Goal: Task Accomplishment & Management: Complete application form

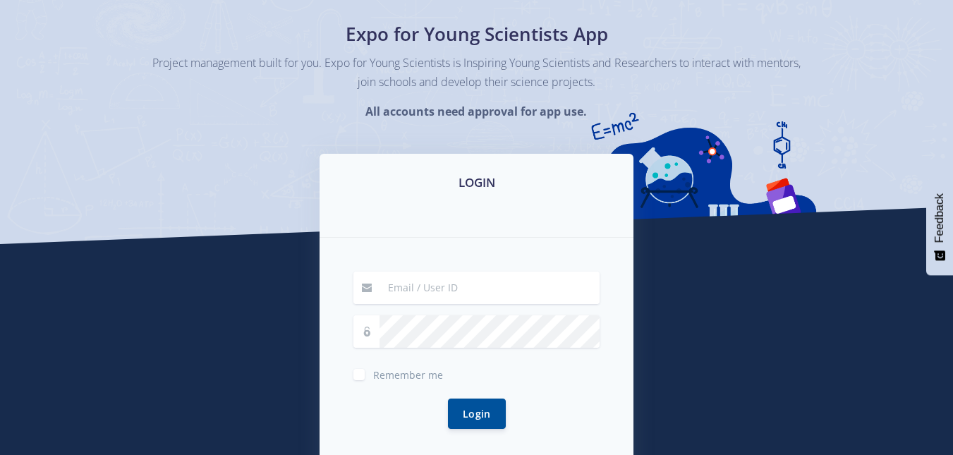
scroll to position [107, 0]
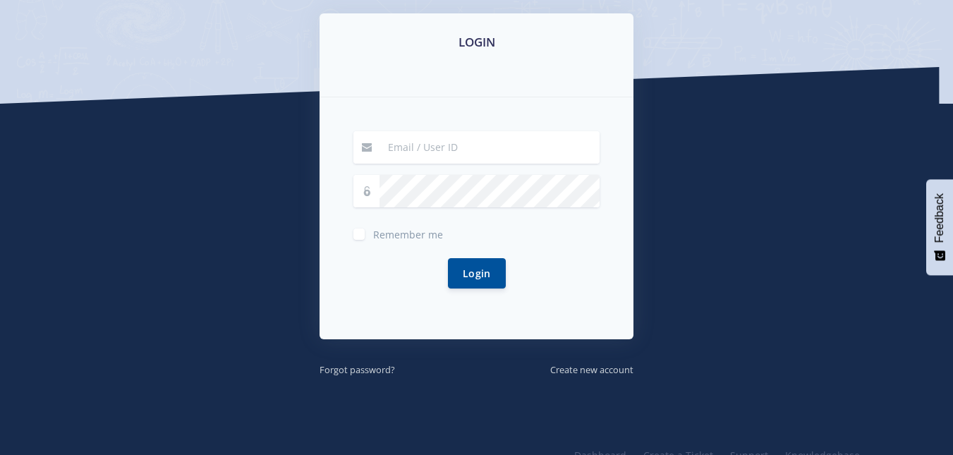
drag, startPoint x: 961, startPoint y: 61, endPoint x: 938, endPoint y: 197, distance: 138.1
click at [938, 197] on html "Home Dashboard Login Register Facebook" at bounding box center [476, 143] width 953 height 753
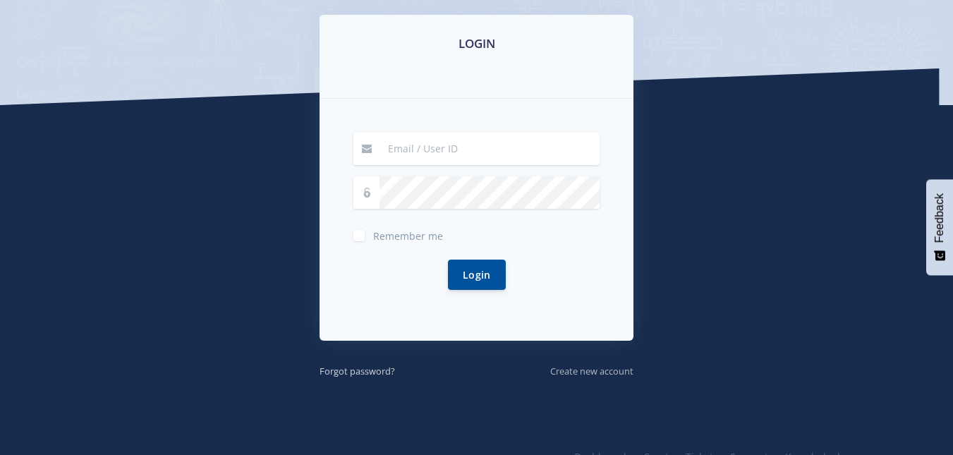
click at [605, 365] on small "Create new account" at bounding box center [591, 371] width 83 height 13
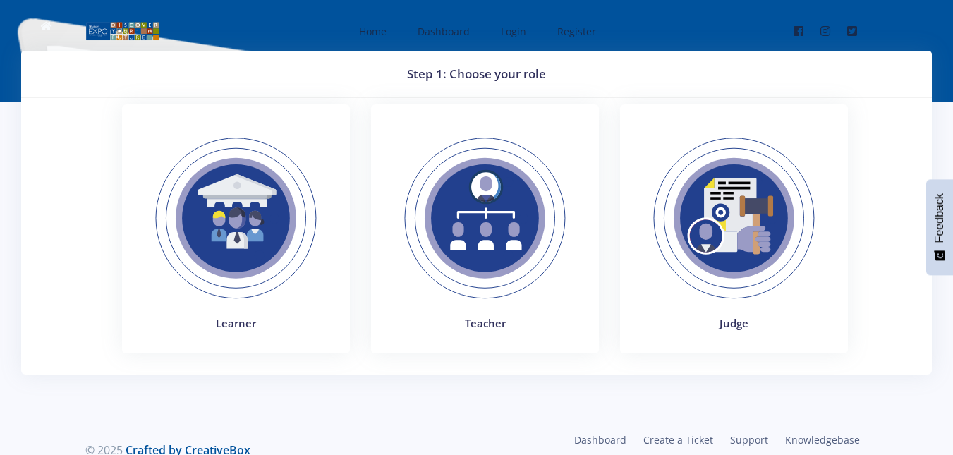
click at [256, 275] on img at bounding box center [236, 218] width 194 height 194
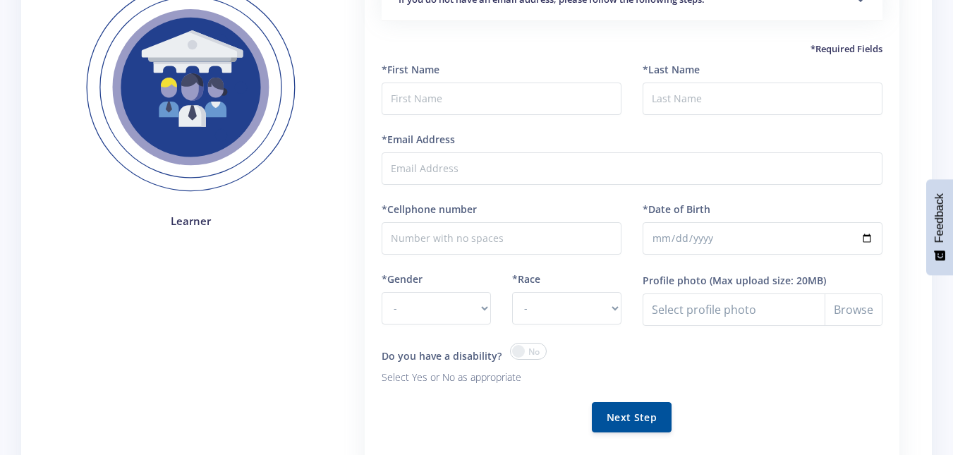
scroll to position [154, 0]
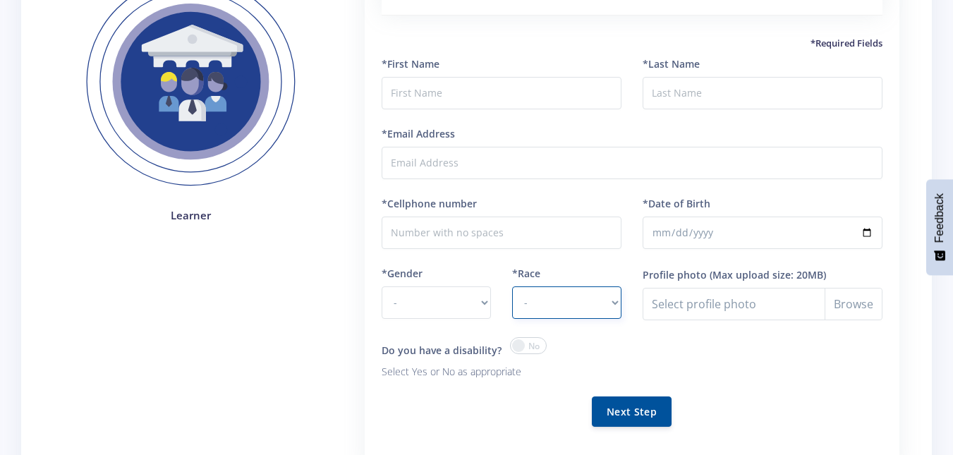
click at [579, 294] on select "- African Asian Coloured Indian White Other" at bounding box center [566, 302] width 109 height 32
click at [585, 294] on select "- African Asian Coloured Indian White Other" at bounding box center [566, 302] width 109 height 32
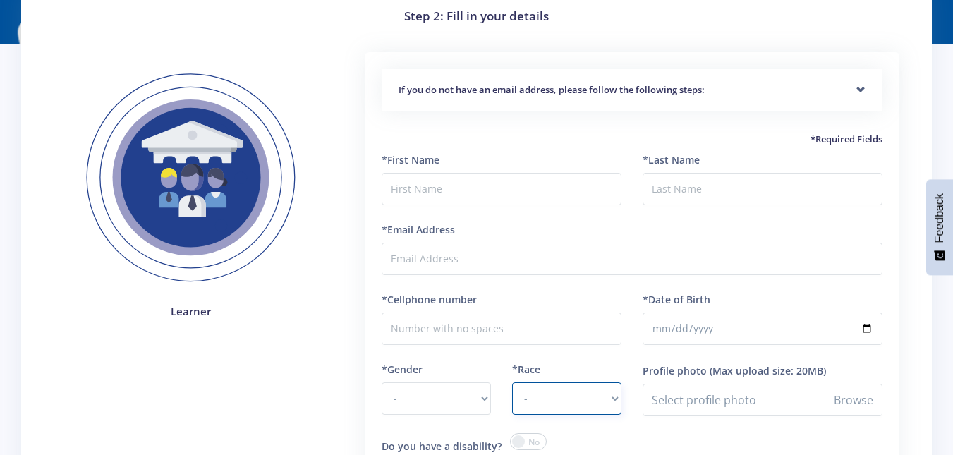
scroll to position [53, 0]
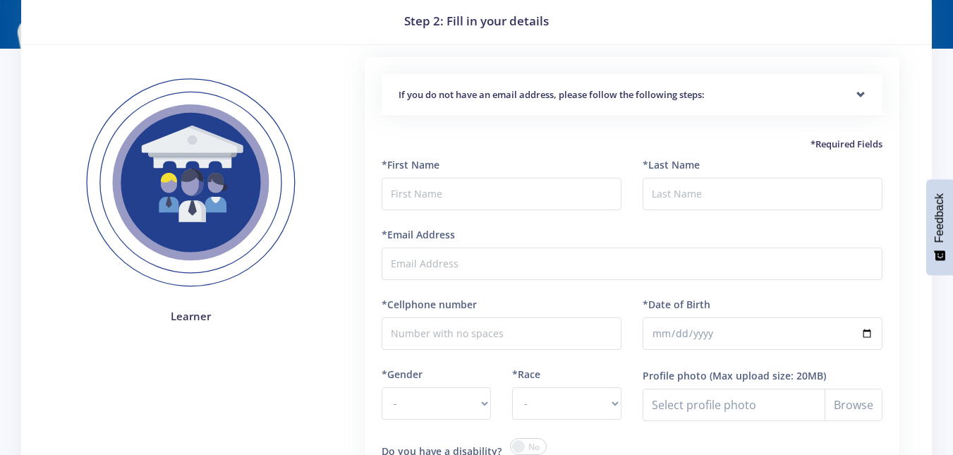
click at [832, 102] on div "If you do not have an email address, please follow the following steps:" at bounding box center [632, 95] width 501 height 43
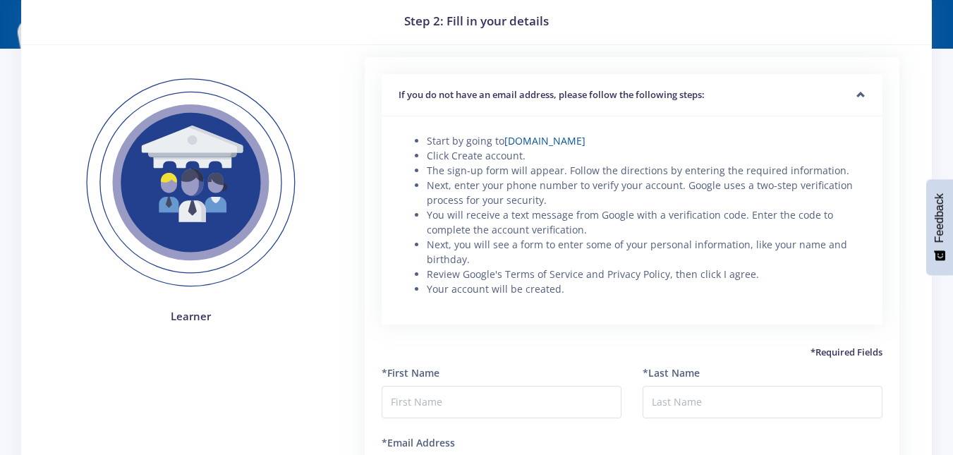
click at [832, 102] on div "If you do not have an email address, please follow the following steps:" at bounding box center [632, 95] width 501 height 43
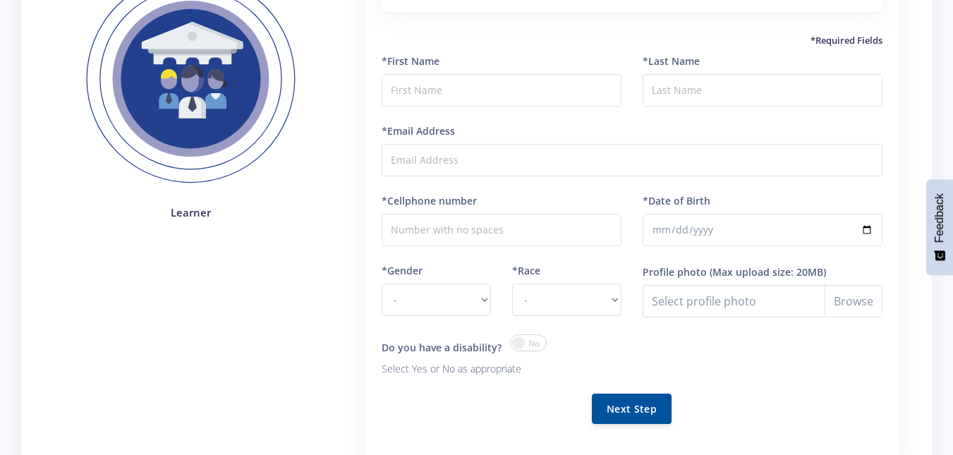
scroll to position [166, 0]
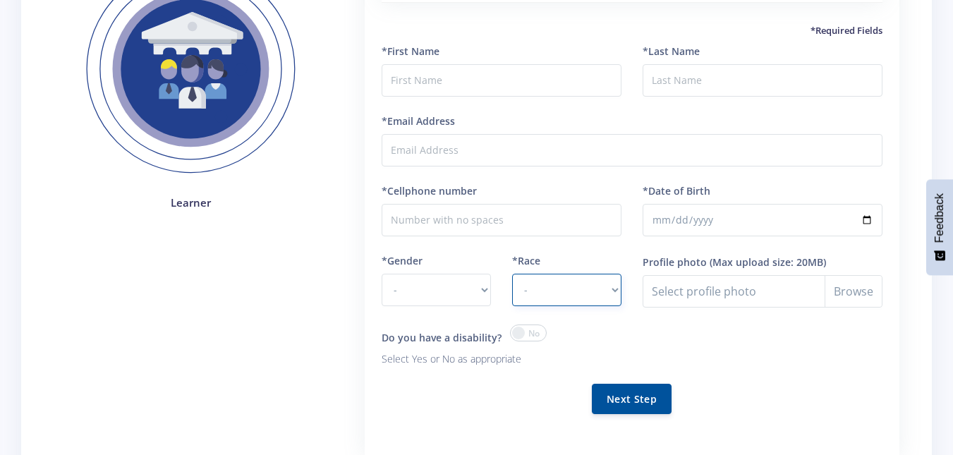
click at [574, 296] on select "- African Asian Coloured Indian White Other" at bounding box center [566, 290] width 109 height 32
click at [763, 322] on div "Profile photo (Max upload size: 20MB) Select profile photo" at bounding box center [762, 288] width 261 height 71
click at [558, 297] on select "- African Asian Coloured Indian White Other" at bounding box center [566, 290] width 109 height 32
select select "other"
click at [512, 274] on select "- African Asian Coloured Indian White Other" at bounding box center [566, 290] width 109 height 32
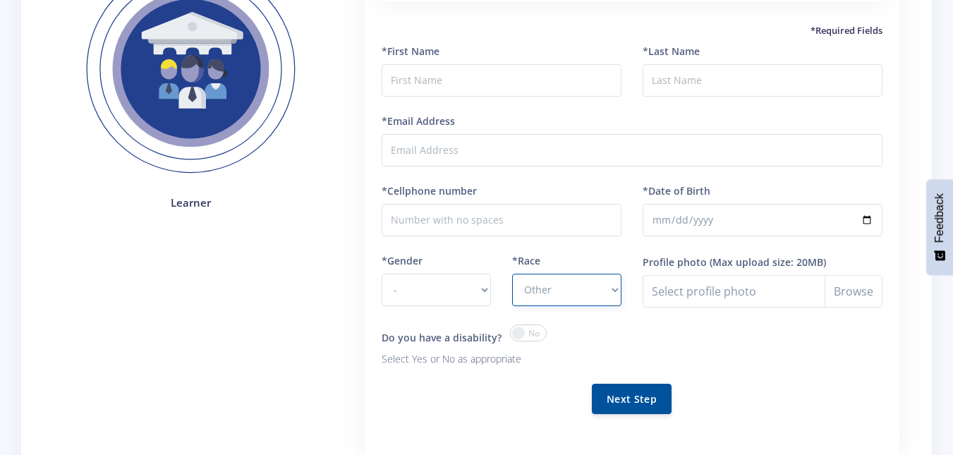
click at [582, 287] on select "- African Asian Coloured Indian White Other" at bounding box center [566, 290] width 109 height 32
select select
click at [512, 274] on select "- African Asian Coloured Indian White Other" at bounding box center [566, 290] width 109 height 32
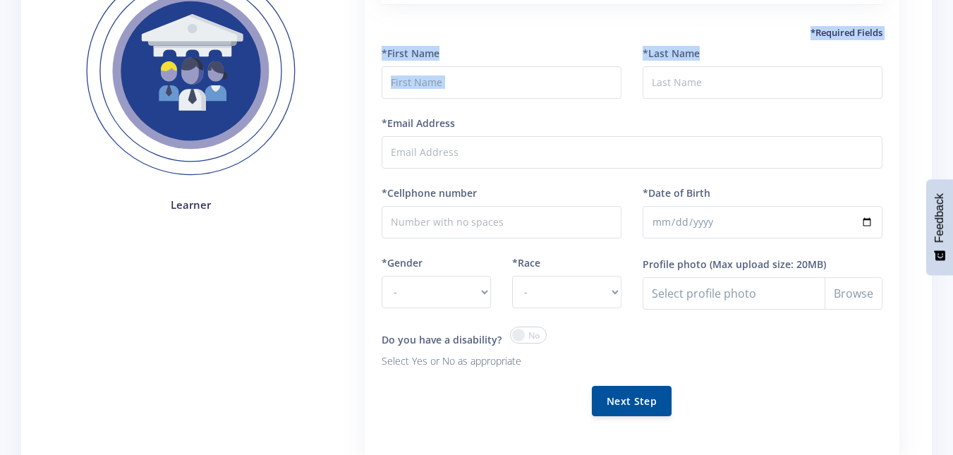
scroll to position [161, 0]
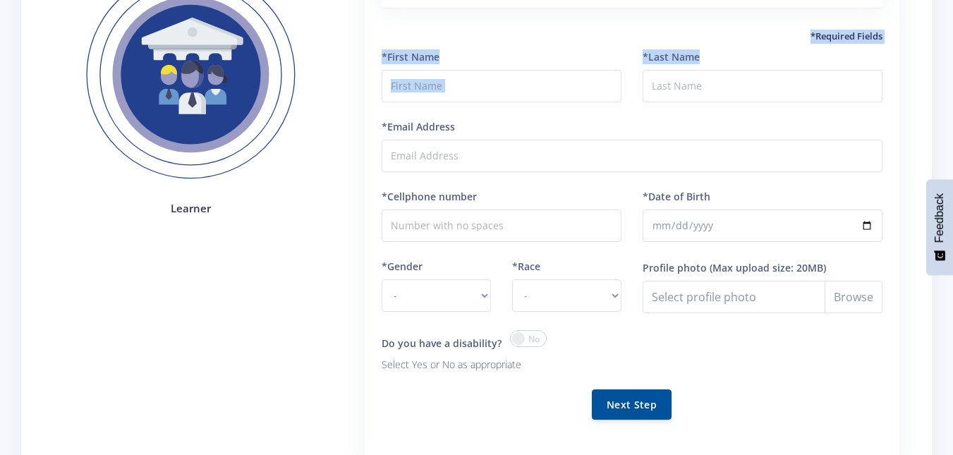
drag, startPoint x: 951, startPoint y: 52, endPoint x: 943, endPoint y: 22, distance: 31.3
click at [943, 22] on div "Step 2: Fill in your details Learner - Male" at bounding box center [476, 201] width 953 height 623
click at [923, 62] on div "If you do not have an email address, please follow the following steps: Start b…" at bounding box center [632, 218] width 588 height 538
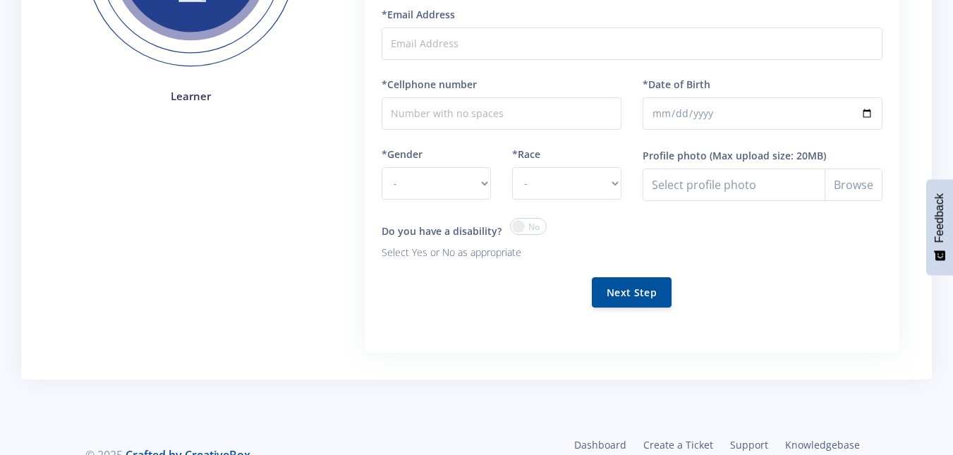
scroll to position [267, 0]
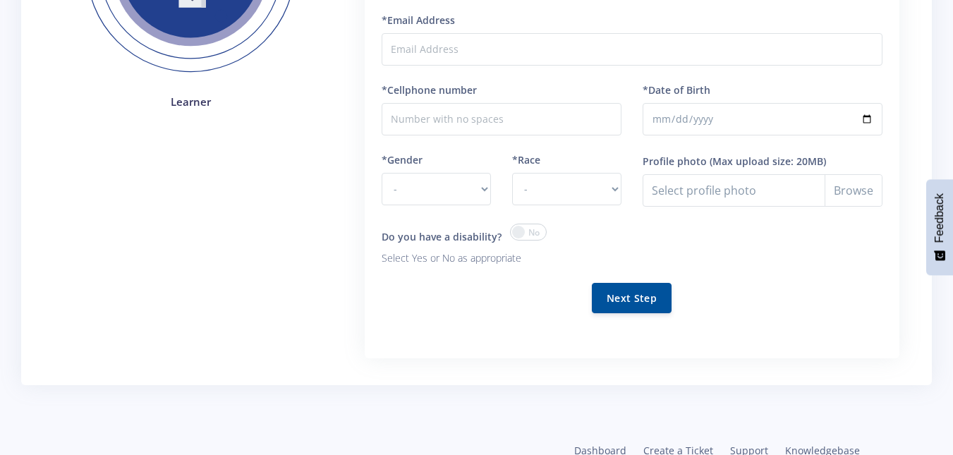
click at [527, 229] on span at bounding box center [528, 232] width 37 height 17
click at [0, 0] on input "checkbox" at bounding box center [0, 0] width 0 height 0
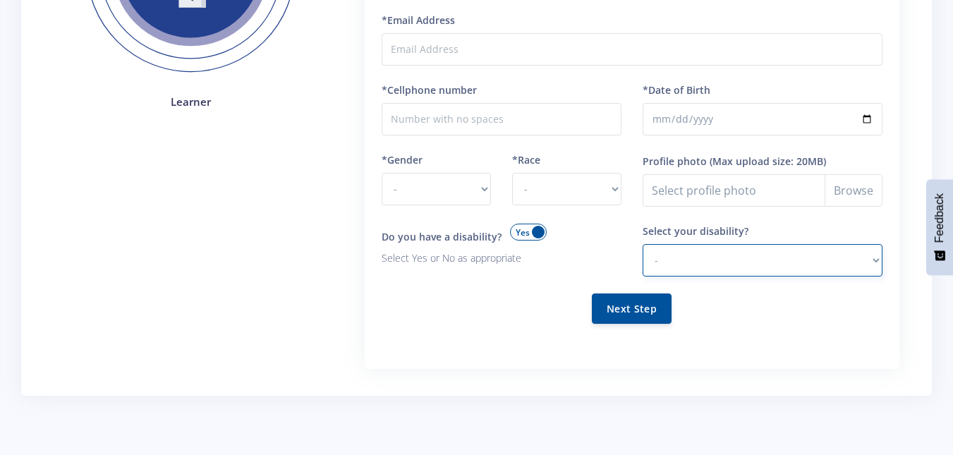
click at [674, 259] on select "- Hearing Impaired Cognitive / Learning Mobility / Physical Vision Psychological" at bounding box center [763, 260] width 240 height 32
click at [536, 235] on span at bounding box center [528, 232] width 37 height 17
click at [0, 0] on input "checkbox" at bounding box center [0, 0] width 0 height 0
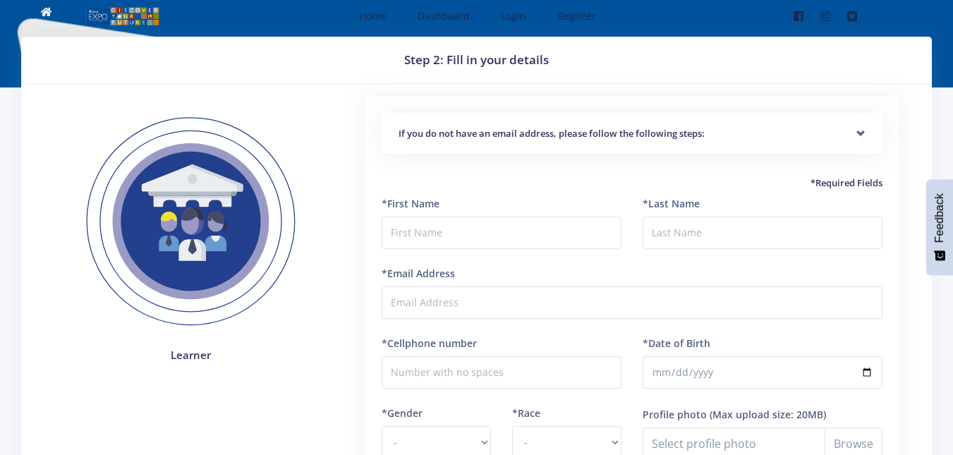
scroll to position [0, 0]
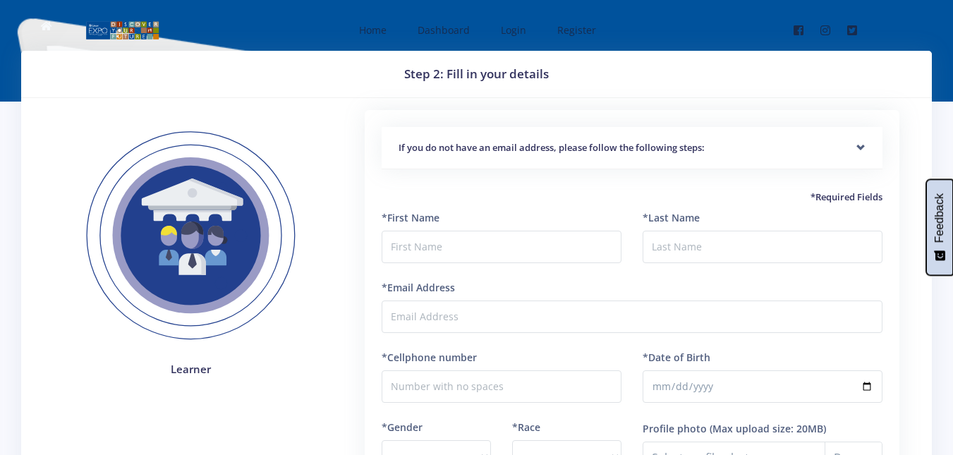
click at [945, 257] on icon "Feedback - Show survey" at bounding box center [939, 256] width 11 height 10
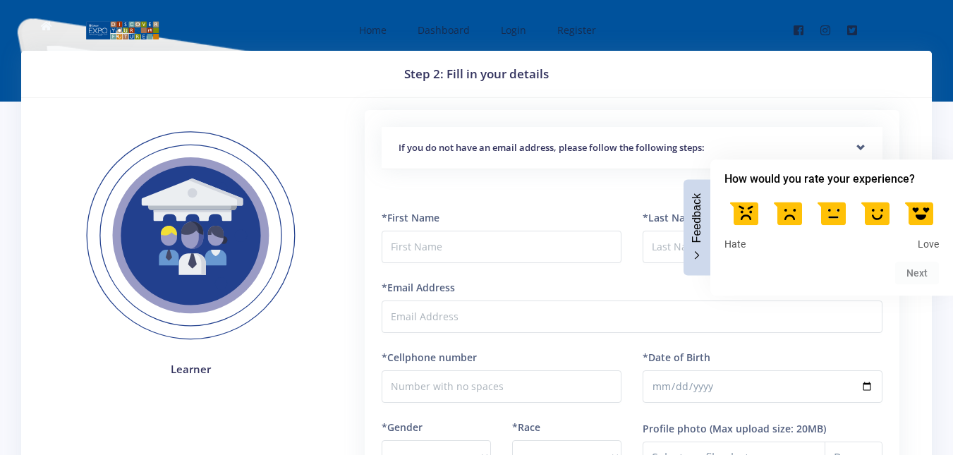
click at [703, 247] on button "Feedback" at bounding box center [697, 227] width 27 height 96
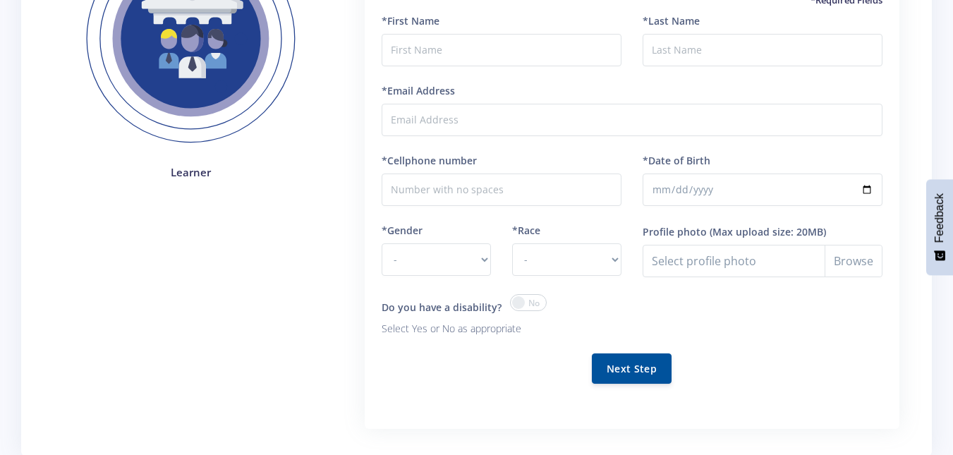
scroll to position [193, 0]
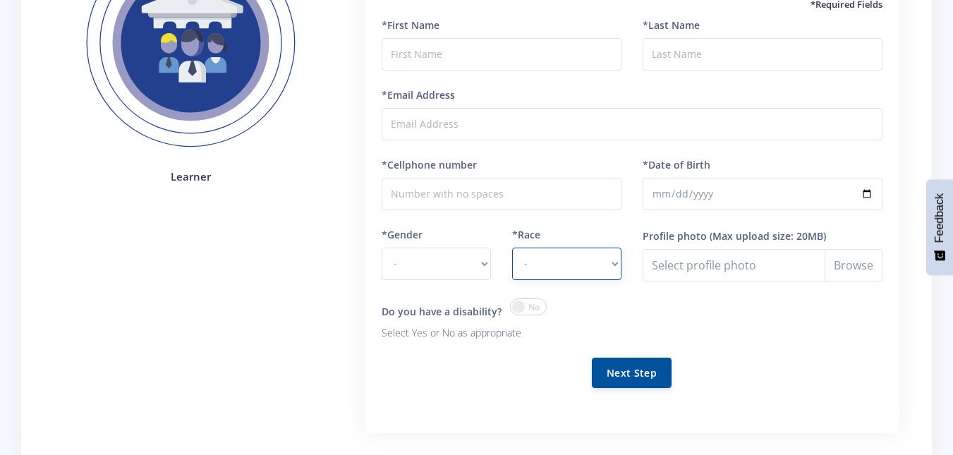
click at [553, 279] on select "- African Asian Coloured Indian White Other" at bounding box center [566, 264] width 109 height 32
click at [532, 256] on select "- African Asian Coloured Indian White Other" at bounding box center [566, 264] width 109 height 32
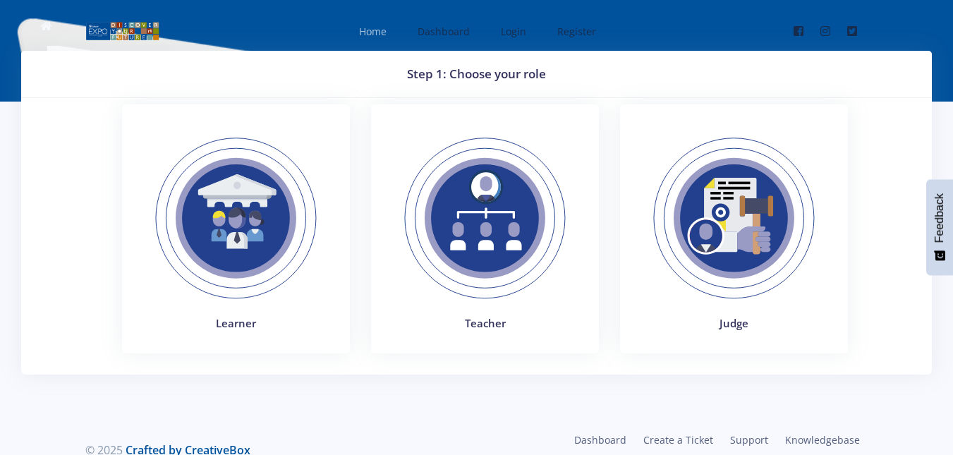
click at [374, 33] on span "Home" at bounding box center [373, 31] width 28 height 13
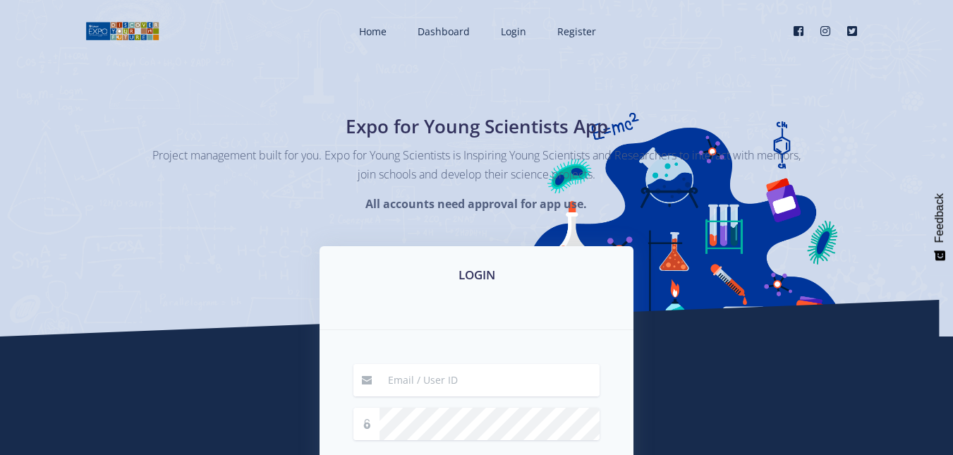
scroll to position [231, 0]
